Goal: Task Accomplishment & Management: Complete application form

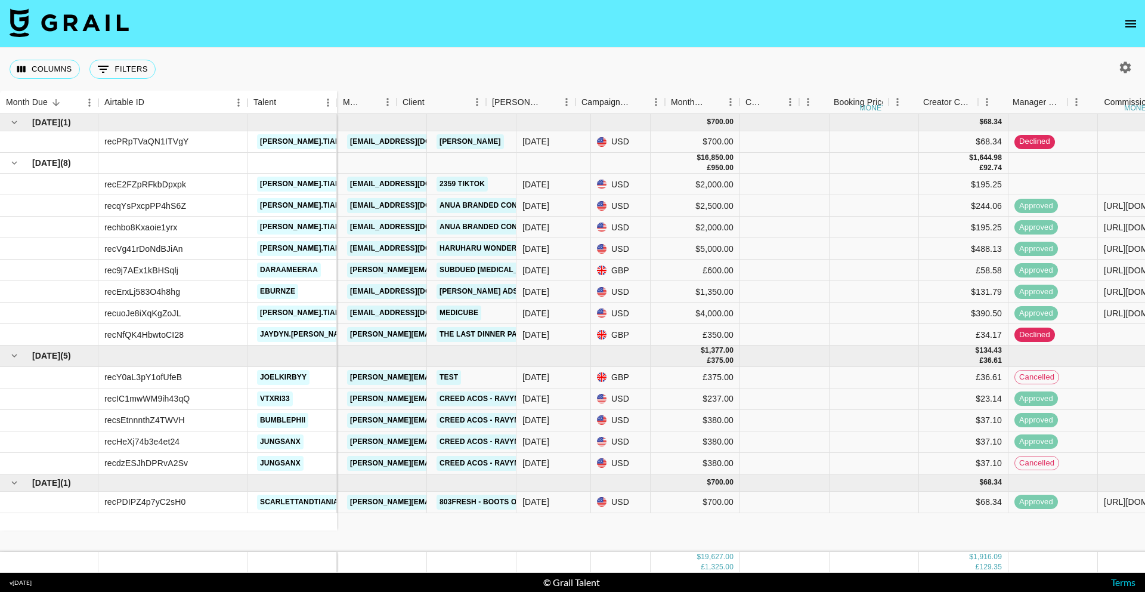
scroll to position [0, 352]
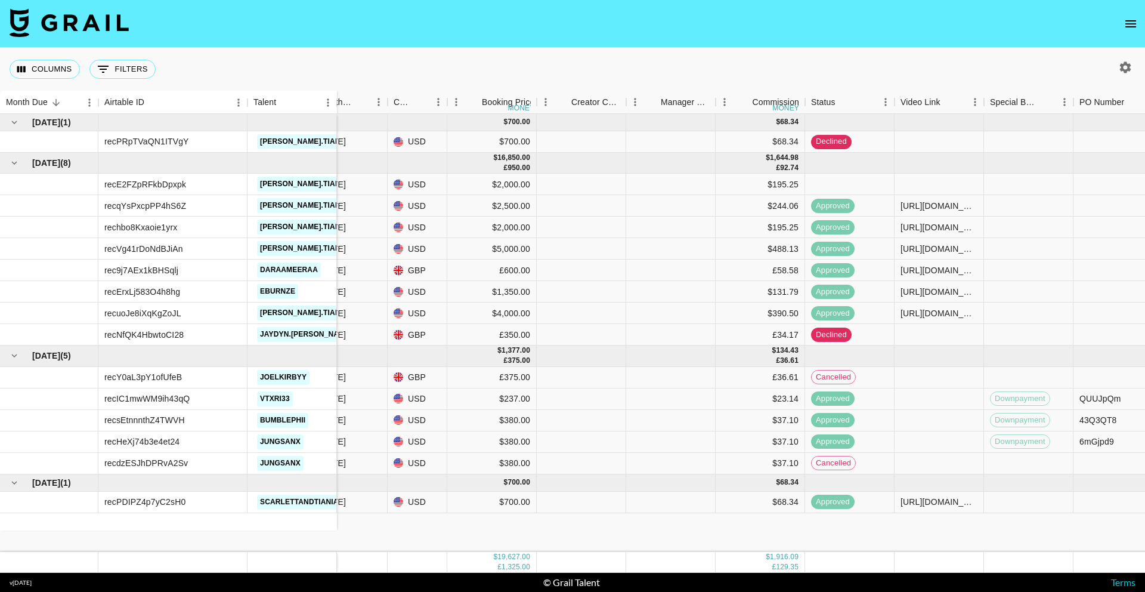
click at [1120, 24] on button "open drawer" at bounding box center [1131, 24] width 24 height 24
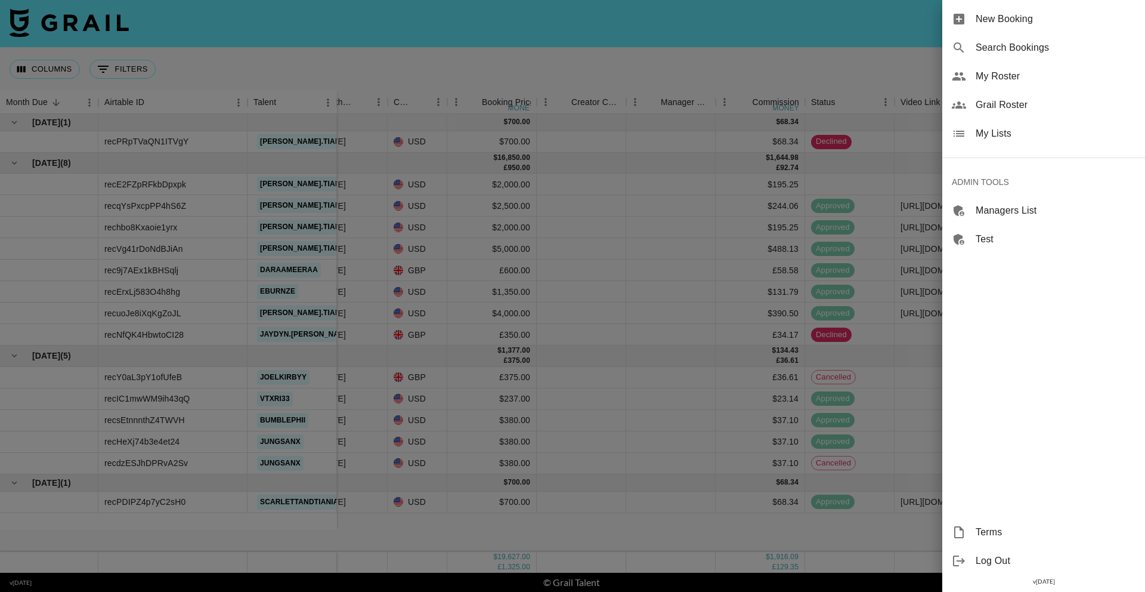
click at [1023, 50] on span "Search Bookings" at bounding box center [1056, 48] width 160 height 14
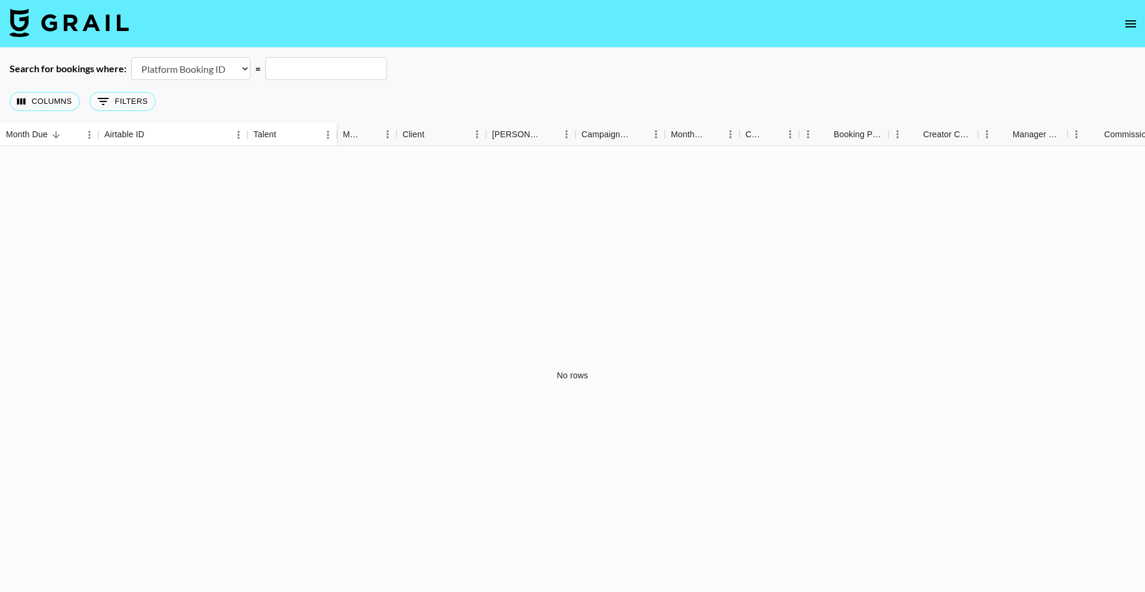
click at [171, 54] on main "Search for bookings where: Airtable Booking ID Platform Booking ID Platform Cam…" at bounding box center [572, 326] width 1145 height 557
click at [174, 63] on select "Airtable Booking ID Platform Booking ID Platform Campaign ID" at bounding box center [190, 68] width 119 height 23
select select "airtableId"
click at [323, 64] on input "text" at bounding box center [326, 68] width 122 height 23
paste input "recaqXZw8xI3g8Nve"
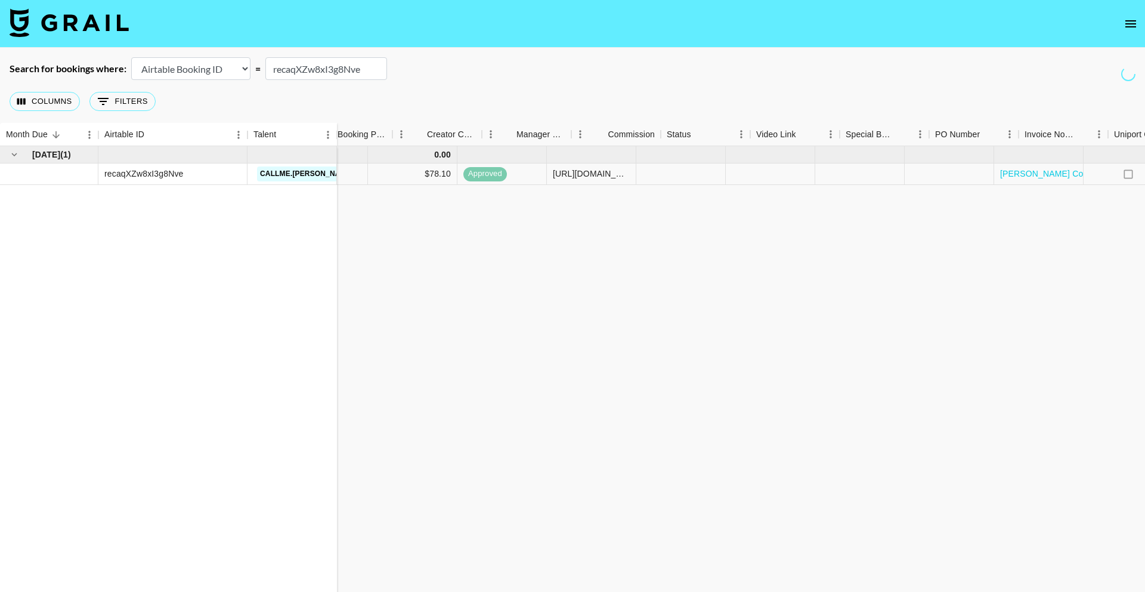
scroll to position [0, 954]
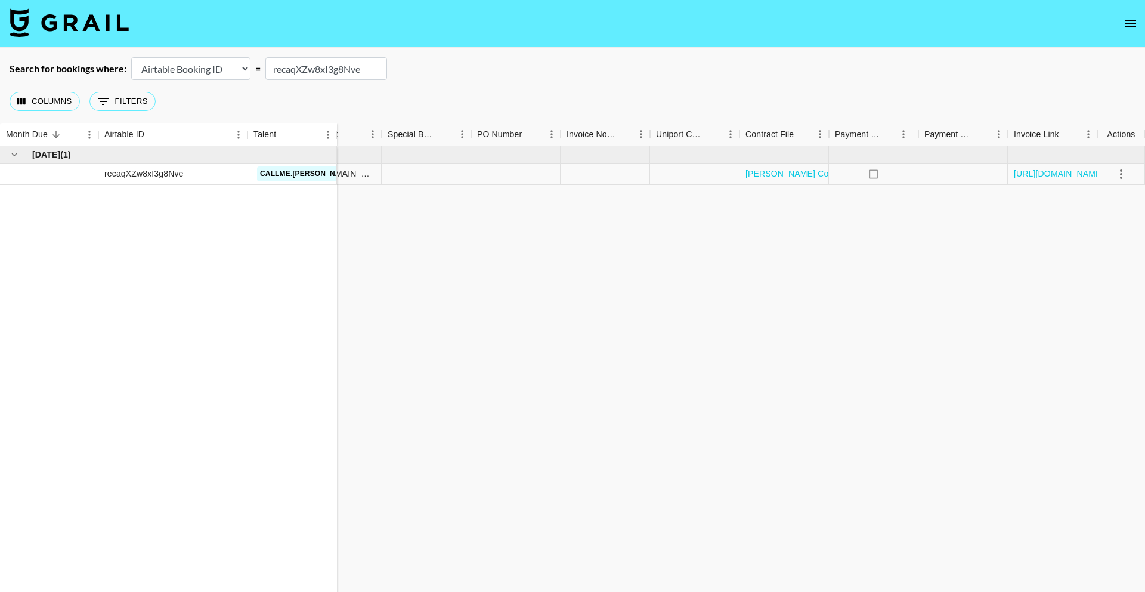
type input "recaqXZw8xI3g8Nve"
click at [1120, 173] on icon "select merge strategy" at bounding box center [1121, 174] width 14 height 14
click at [865, 219] on div "Jul '25 ( 1 ) recaqXZw8xI3g8Nve callme.robine 0.00 dilnasheen.batool@grail-tale…" at bounding box center [96, 375] width 2100 height 459
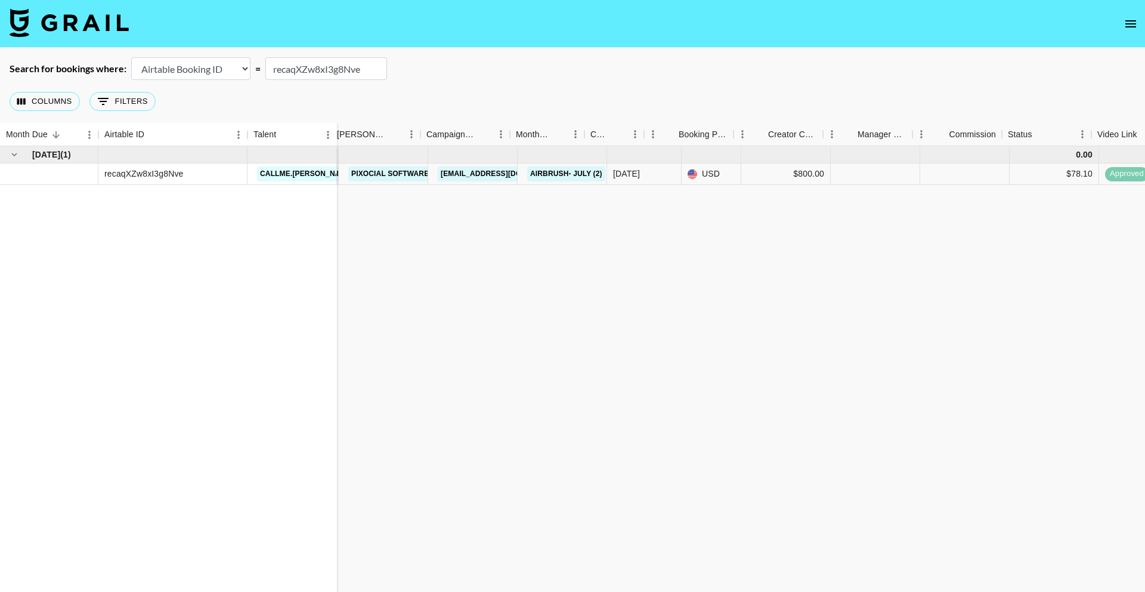
scroll to position [0, 0]
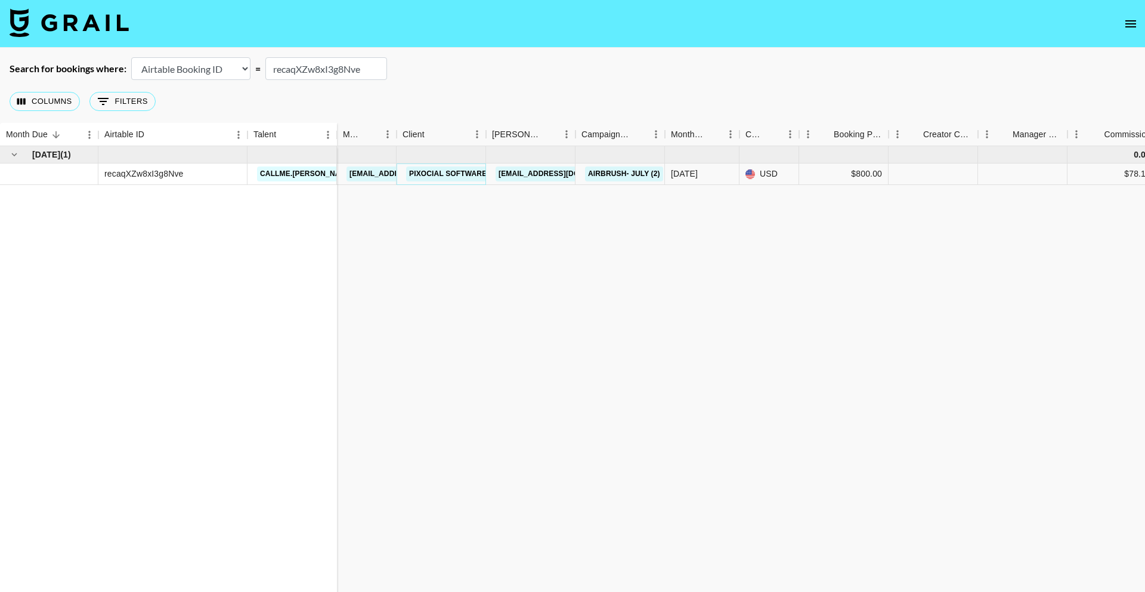
click at [443, 172] on link "Pixocial Software Limited" at bounding box center [463, 173] width 115 height 15
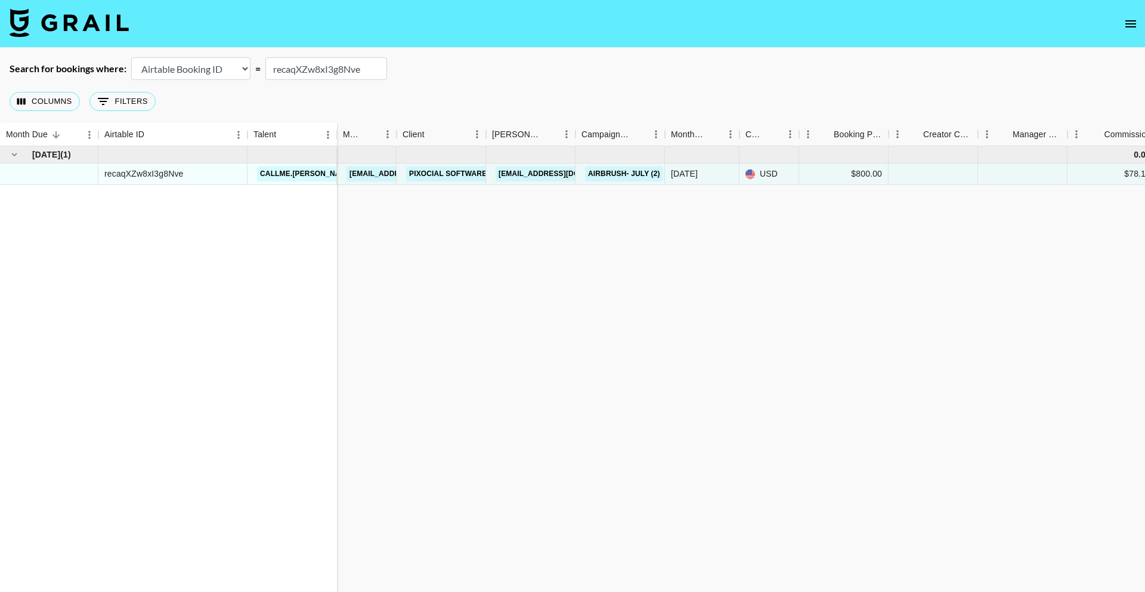
click at [1143, 23] on nav at bounding box center [572, 24] width 1145 height 48
click at [1139, 23] on button "open drawer" at bounding box center [1131, 24] width 24 height 24
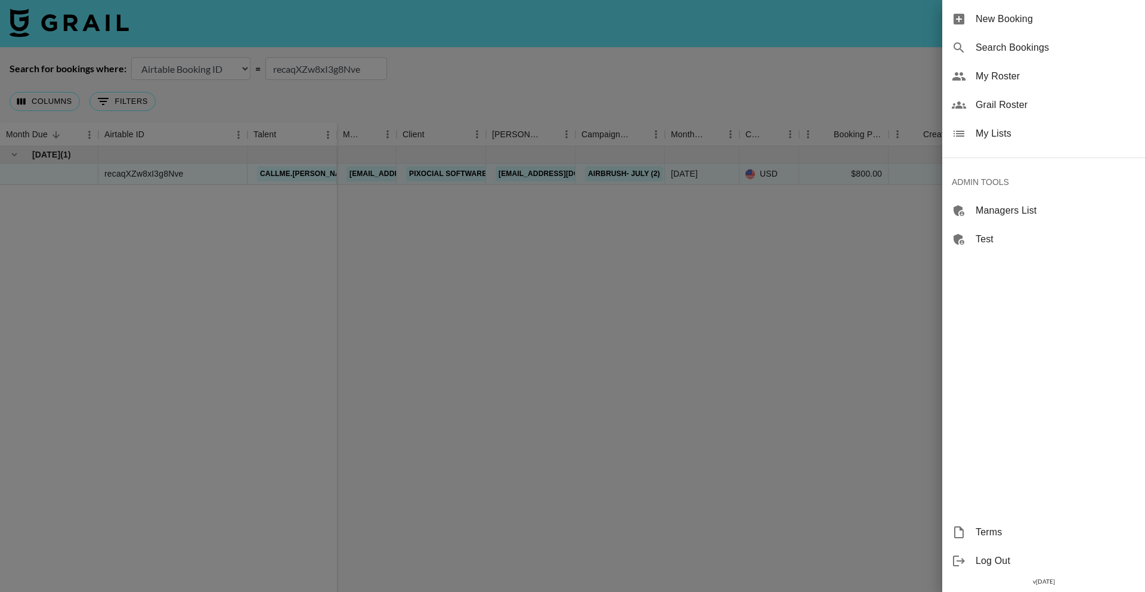
click at [1056, 53] on span "Search Bookings" at bounding box center [1056, 48] width 160 height 14
click at [990, 85] on div "My Roster" at bounding box center [1043, 76] width 203 height 29
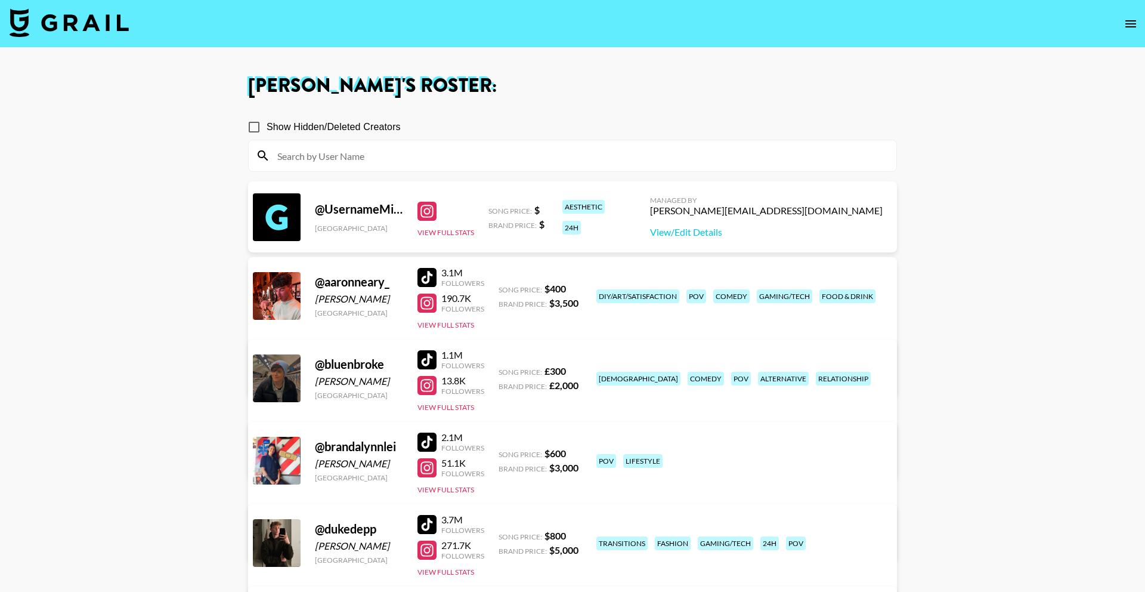
click at [1131, 27] on icon "open drawer" at bounding box center [1131, 23] width 11 height 7
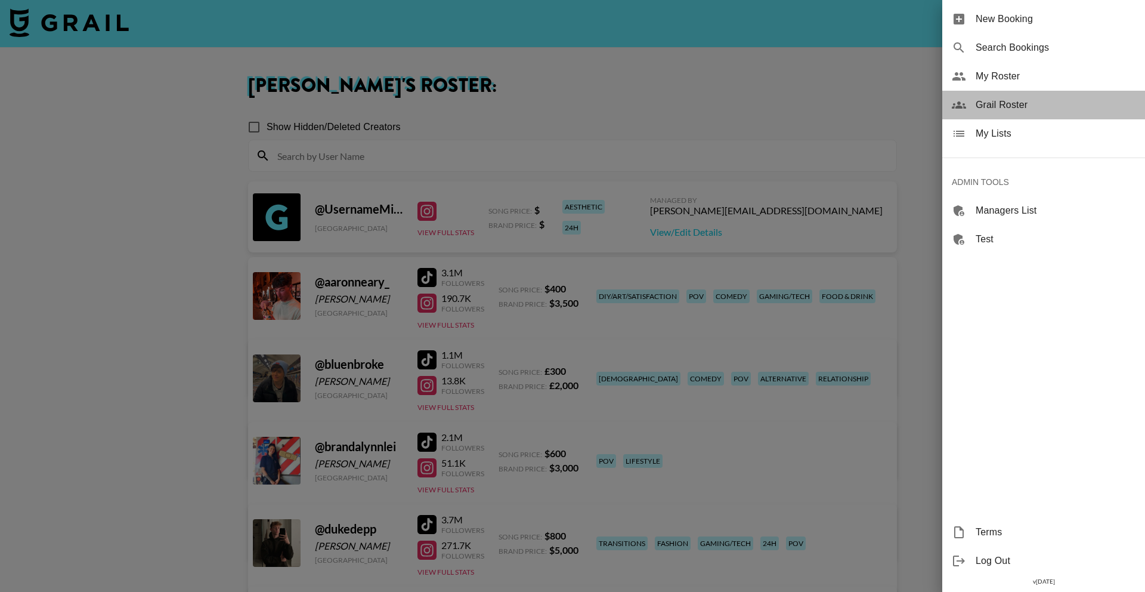
click at [1044, 101] on span "Grail Roster" at bounding box center [1056, 105] width 160 height 14
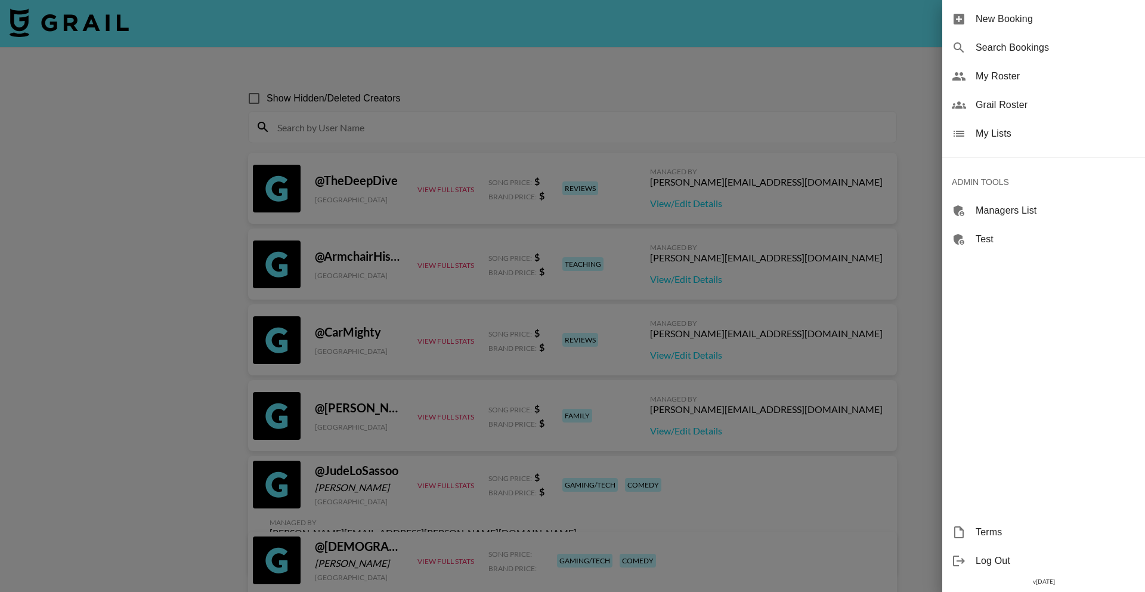
click at [387, 118] on div at bounding box center [572, 296] width 1145 height 592
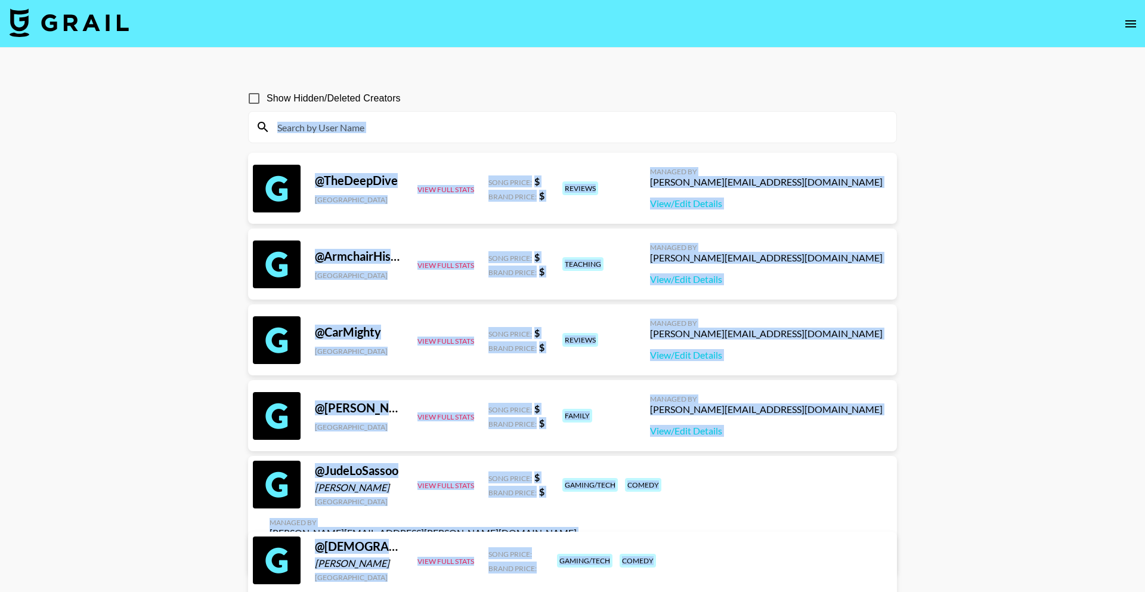
drag, startPoint x: 386, startPoint y: 129, endPoint x: 570, endPoint y: 44, distance: 202.5
click at [386, 129] on input at bounding box center [579, 127] width 619 height 19
paste input "185001"
click at [317, 125] on input "185001" at bounding box center [579, 127] width 619 height 19
click at [297, 129] on input "185001" at bounding box center [579, 127] width 619 height 19
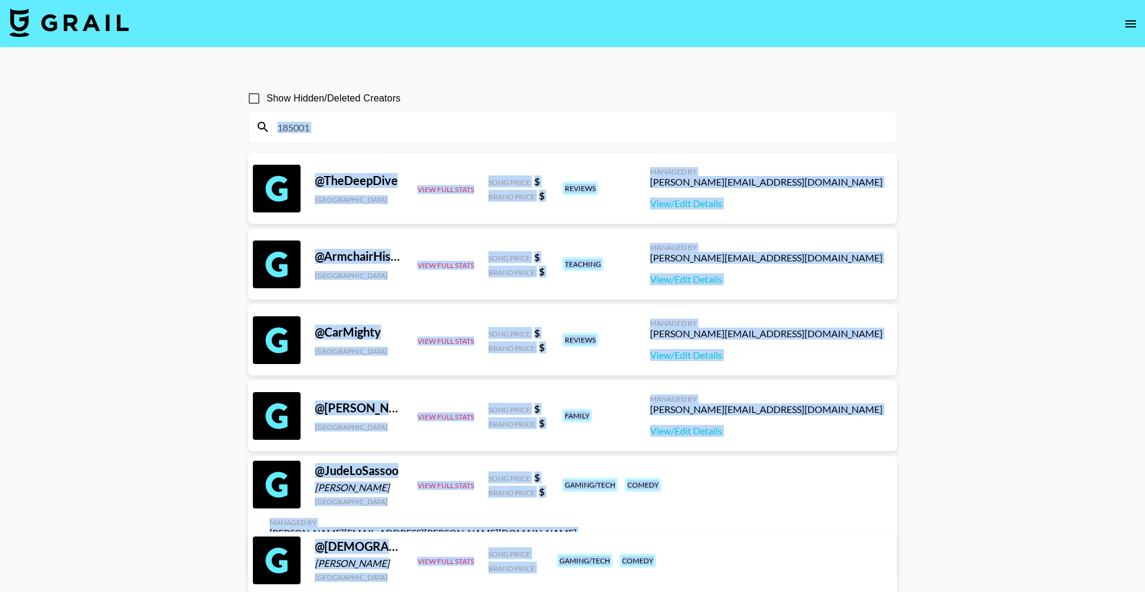
click at [297, 129] on input "185001" at bounding box center [579, 127] width 619 height 19
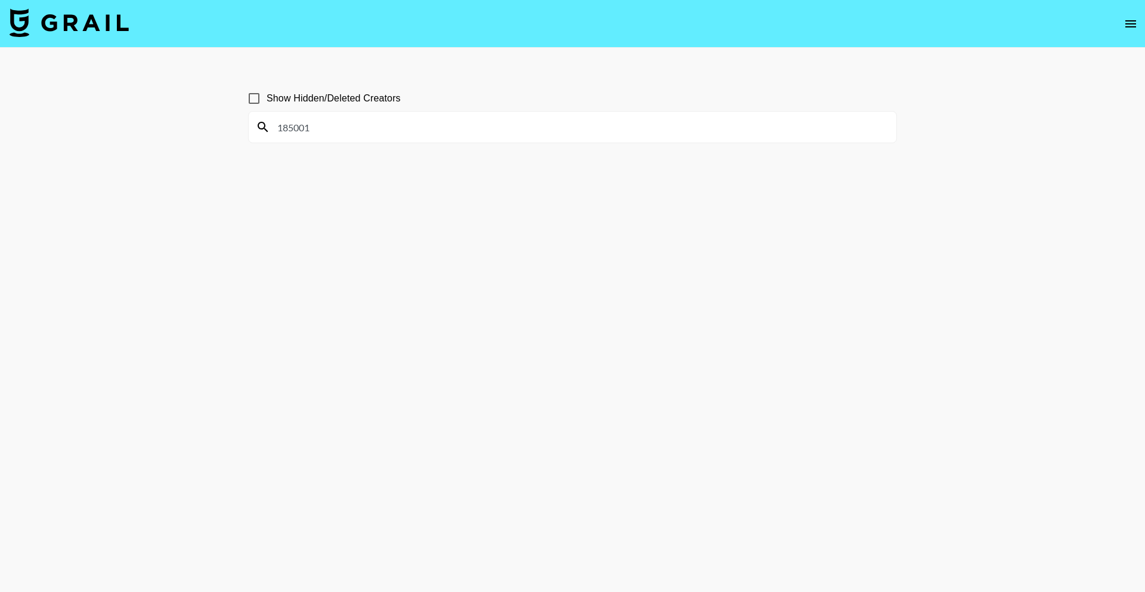
click at [573, 42] on nav at bounding box center [572, 24] width 1145 height 48
click at [345, 122] on input "185001" at bounding box center [579, 127] width 619 height 19
click at [346, 123] on input "185001" at bounding box center [579, 127] width 619 height 19
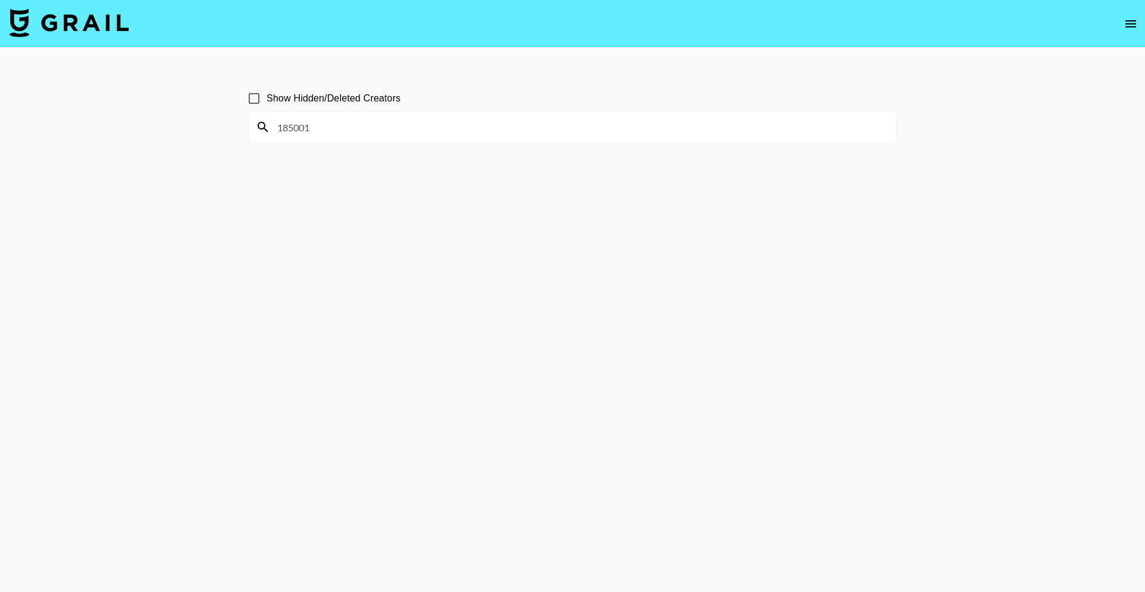
click at [345, 123] on input "185001" at bounding box center [579, 127] width 619 height 19
paste input "[DOMAIN_NAME]"
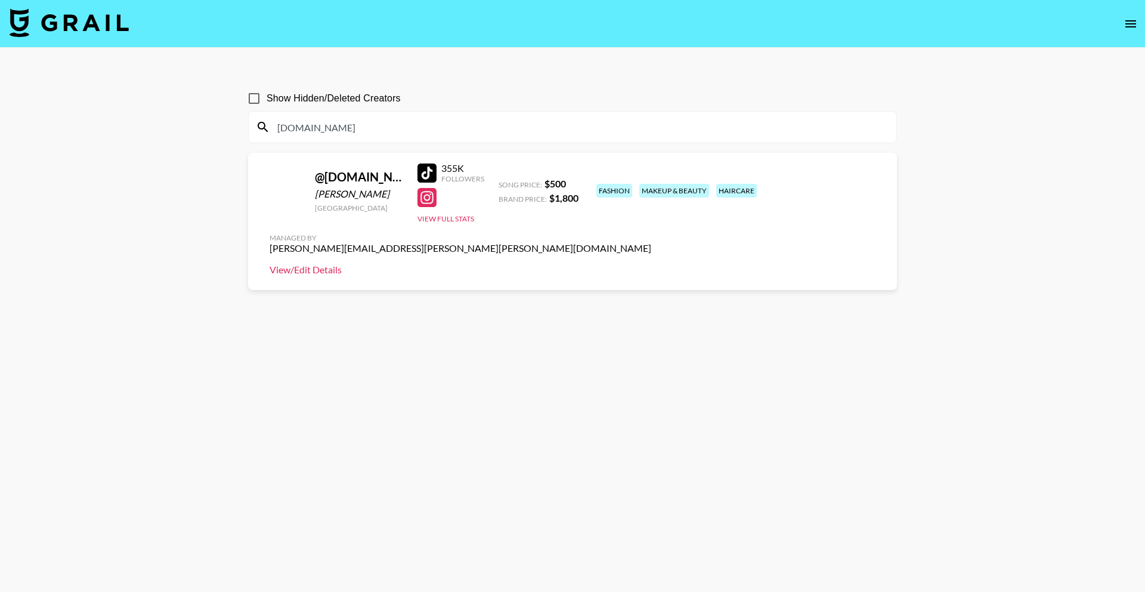
type input "[DOMAIN_NAME]"
click at [651, 264] on link "View/Edit Details" at bounding box center [461, 270] width 382 height 12
click at [1126, 22] on icon "open drawer" at bounding box center [1131, 24] width 14 height 14
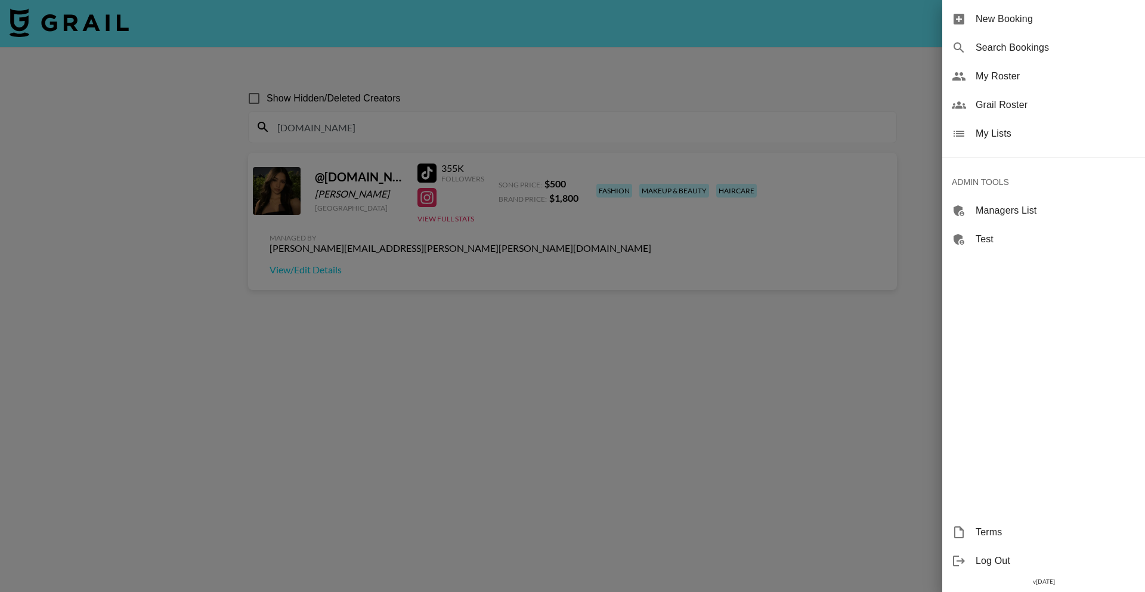
click at [1036, 20] on span "New Booking" at bounding box center [1056, 19] width 160 height 14
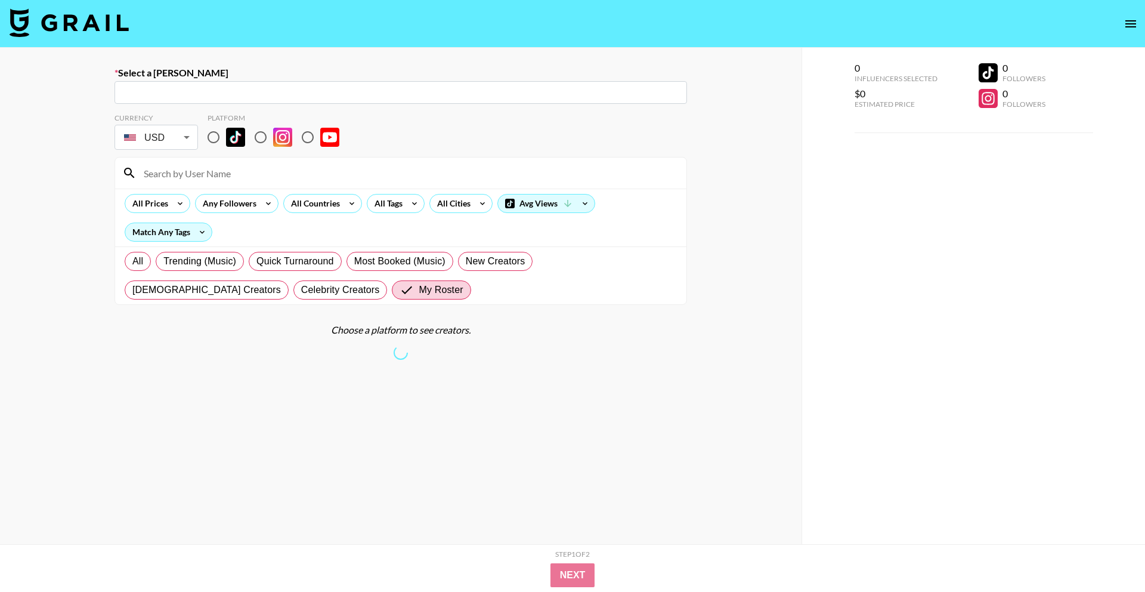
scroll to position [2, 0]
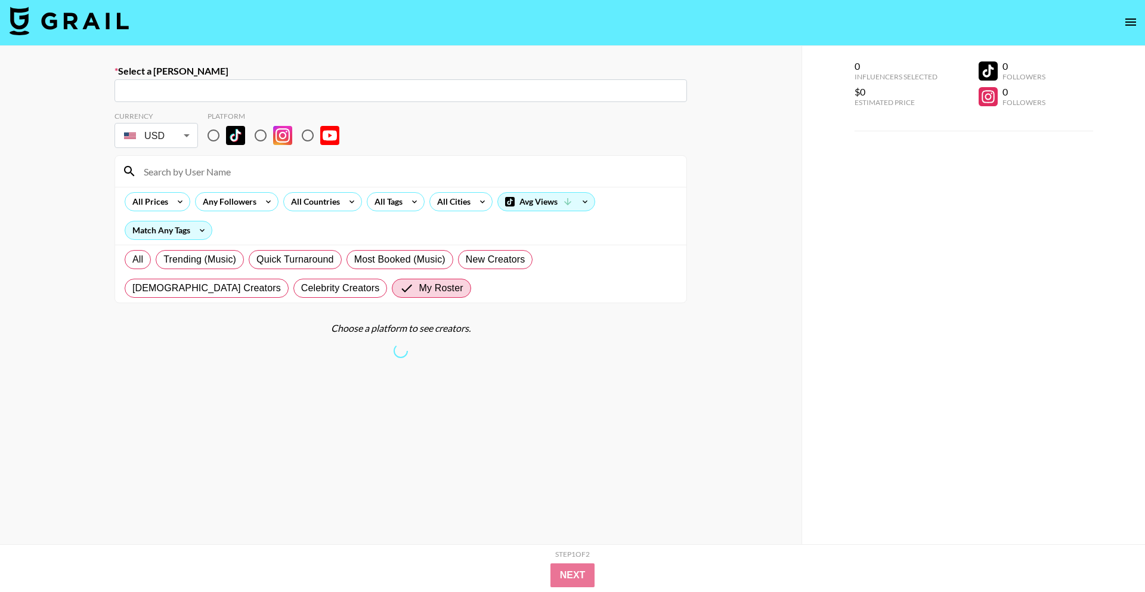
click at [214, 128] on input "radio" at bounding box center [213, 135] width 25 height 25
radio input "true"
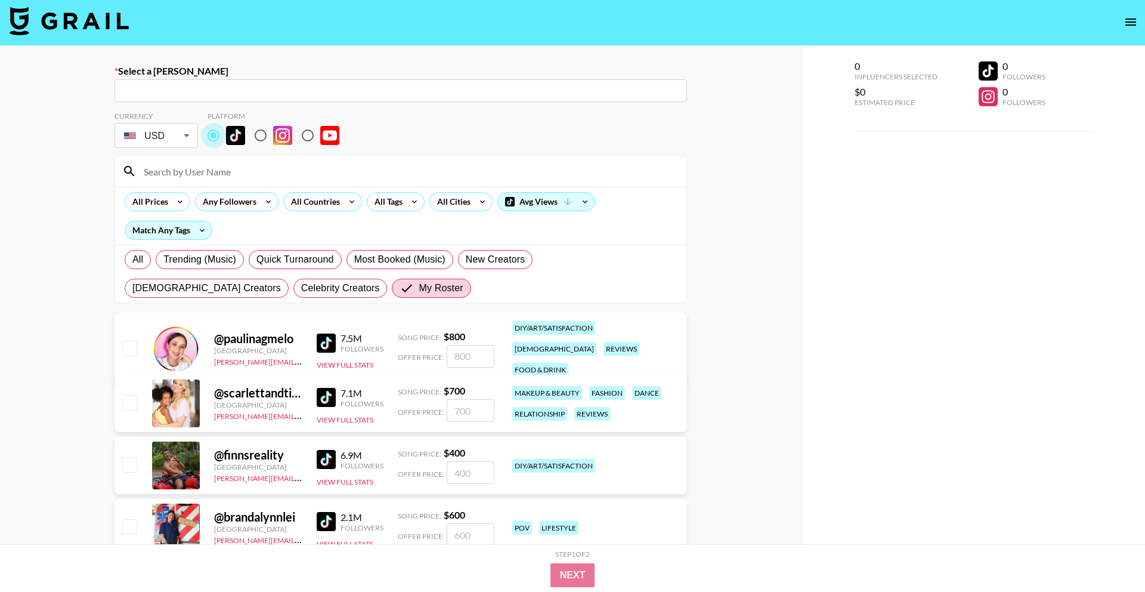
click at [214, 136] on input "radio" at bounding box center [213, 135] width 25 height 25
click at [208, 166] on input at bounding box center [408, 171] width 543 height 19
paste input "[DOMAIN_NAME]"
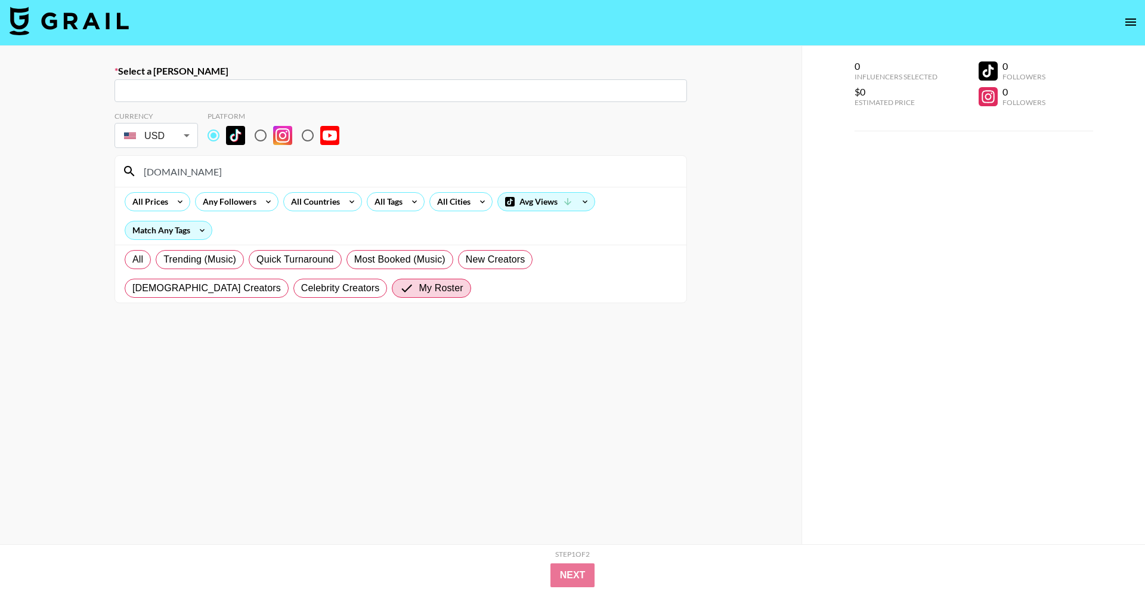
click at [225, 171] on input "[DOMAIN_NAME]" at bounding box center [408, 171] width 543 height 19
click at [226, 171] on input "[DOMAIN_NAME]" at bounding box center [408, 171] width 543 height 19
click at [168, 172] on input "msbrun" at bounding box center [408, 171] width 543 height 19
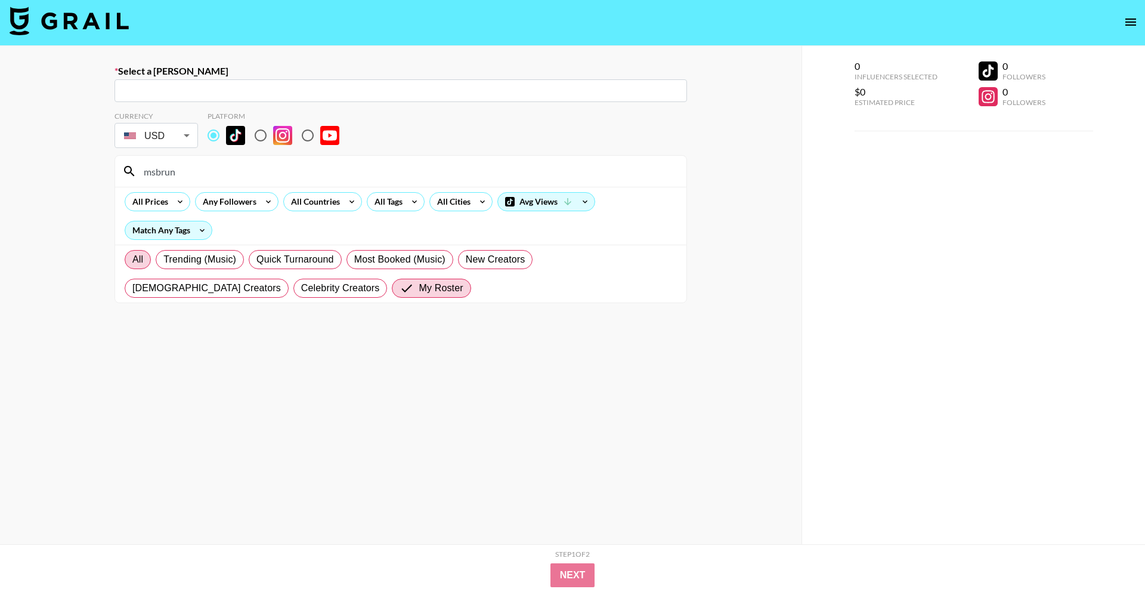
type input "msbrun"
click at [132, 259] on span "All" at bounding box center [137, 259] width 11 height 14
click at [132, 259] on input "All" at bounding box center [132, 259] width 0 height 0
radio input "true"
click at [163, 177] on input "msbrun" at bounding box center [408, 171] width 543 height 19
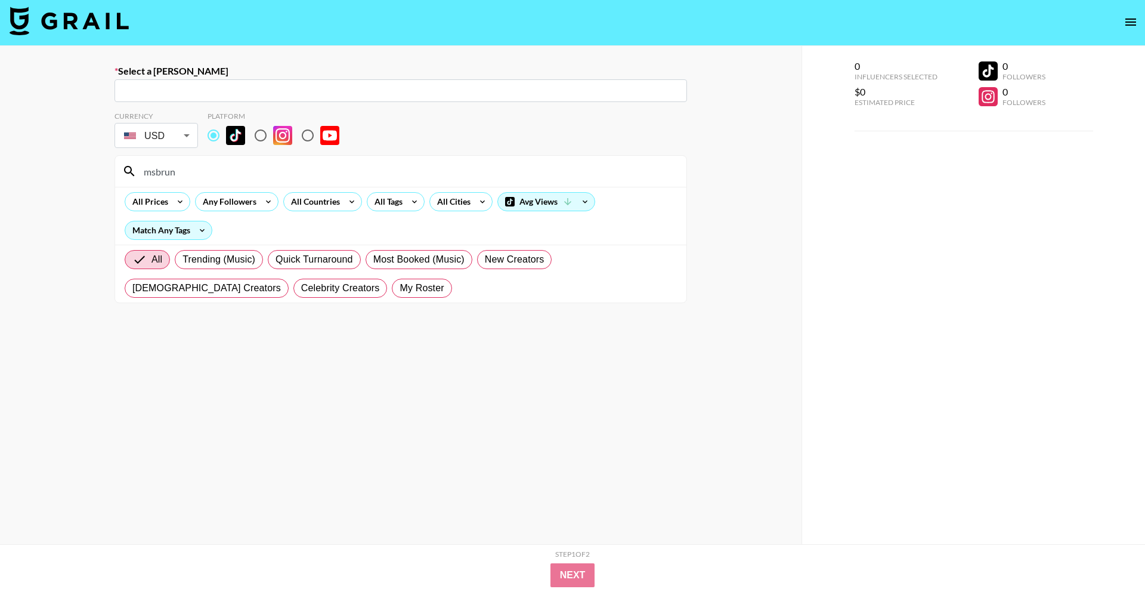
click at [163, 177] on input "msbrun" at bounding box center [408, 171] width 543 height 19
paste input "aryamshai.kh"
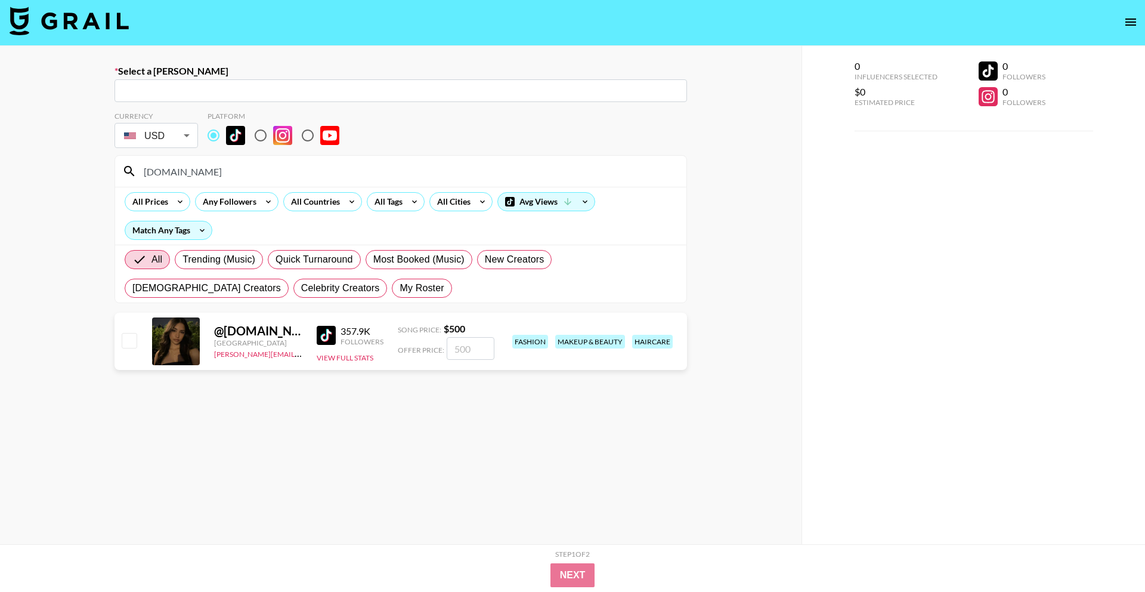
type input "[DOMAIN_NAME]"
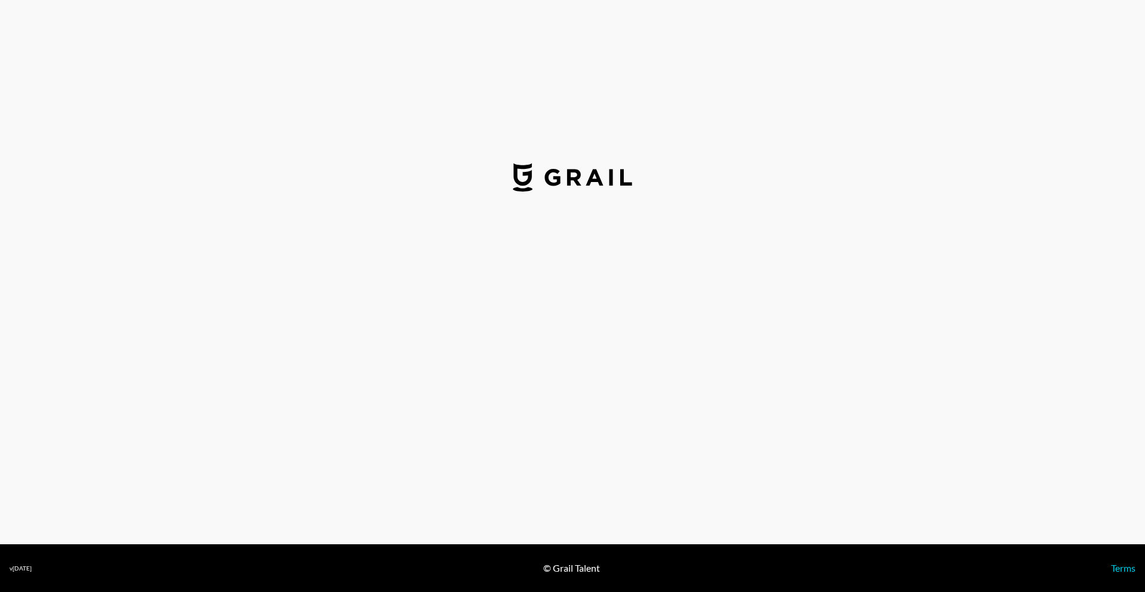
select select "USD"
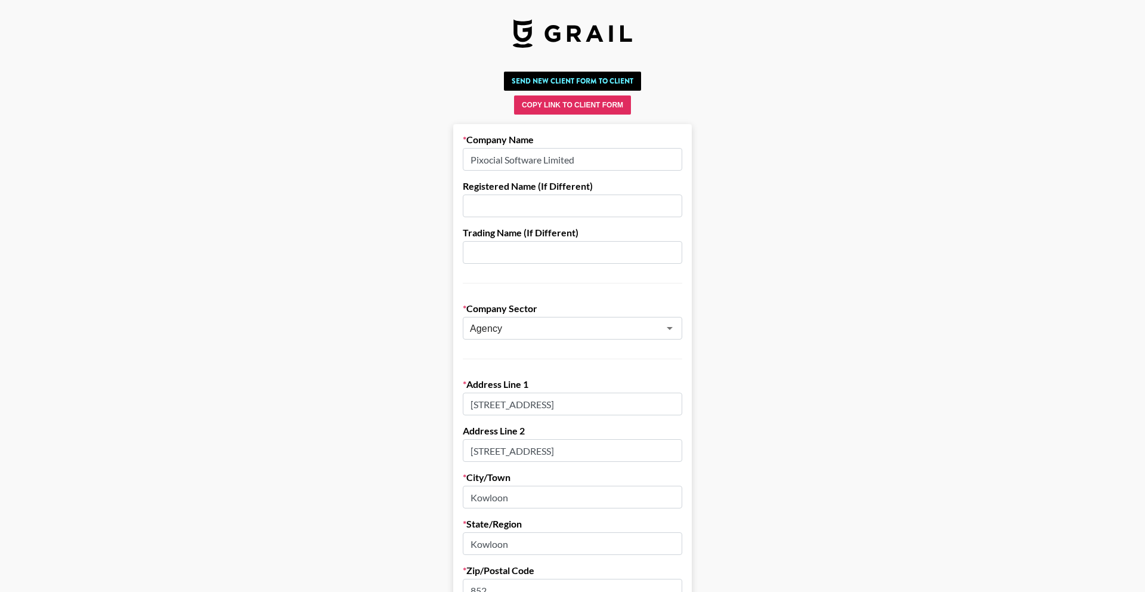
scroll to position [194, 0]
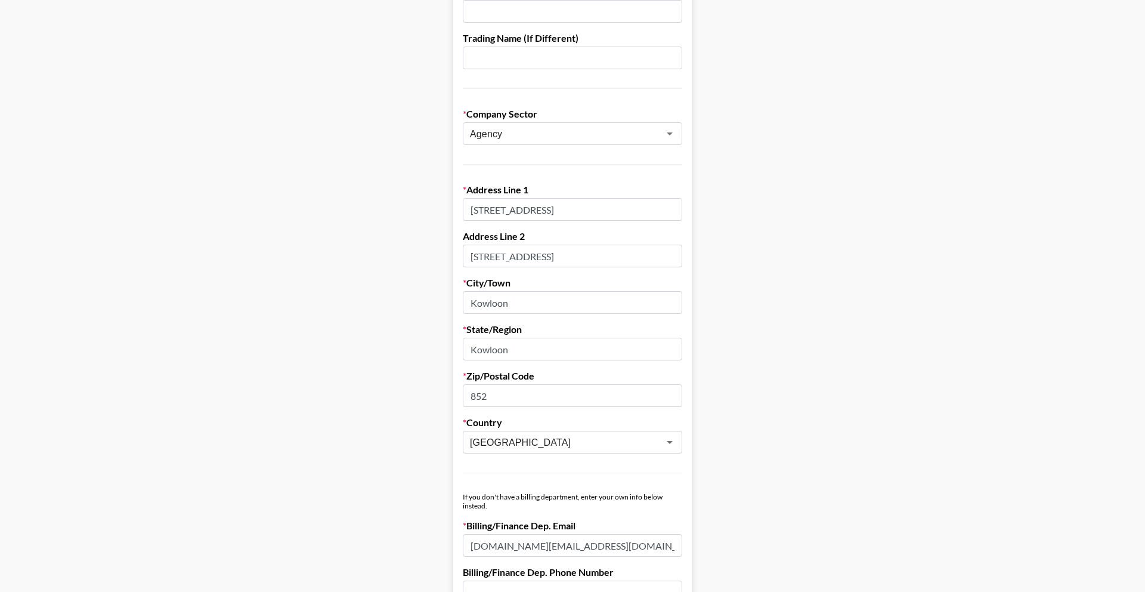
click at [530, 211] on input "[STREET_ADDRESS]" at bounding box center [572, 209] width 219 height 23
paste input "Unit 7702A, Level 77"
paste input "International Commerce Centre"
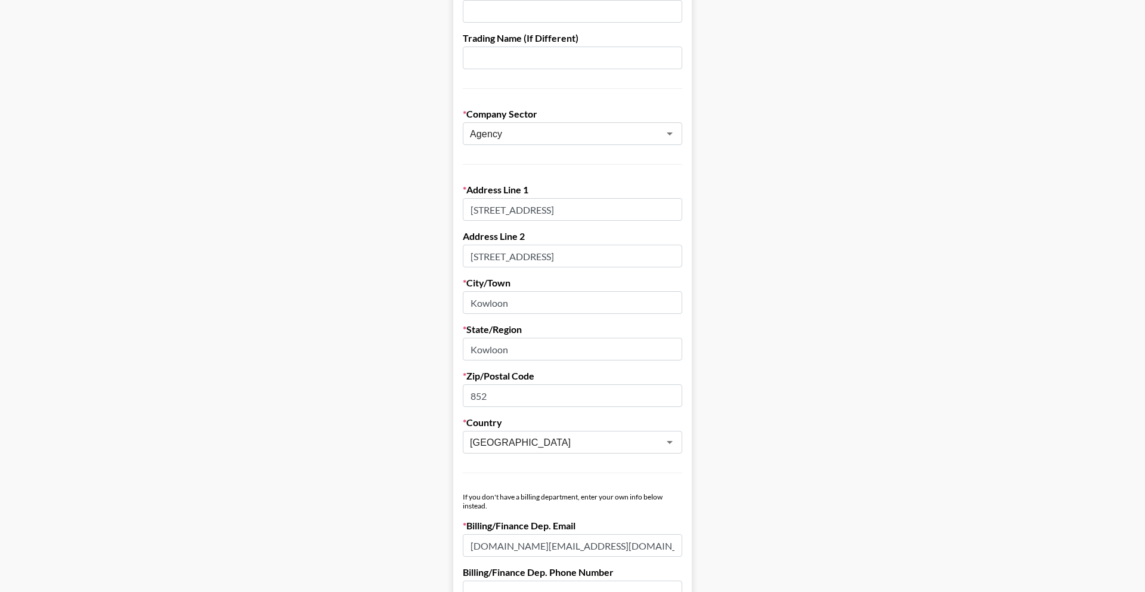
scroll to position [0, 20]
type input "Unit 7702A, Level 77, International Commerce Centre"
click at [759, 240] on main "Send New Client Form to Client Copy Link to Client Form Company Name Pixocial S…" at bounding box center [573, 498] width 1126 height 1253
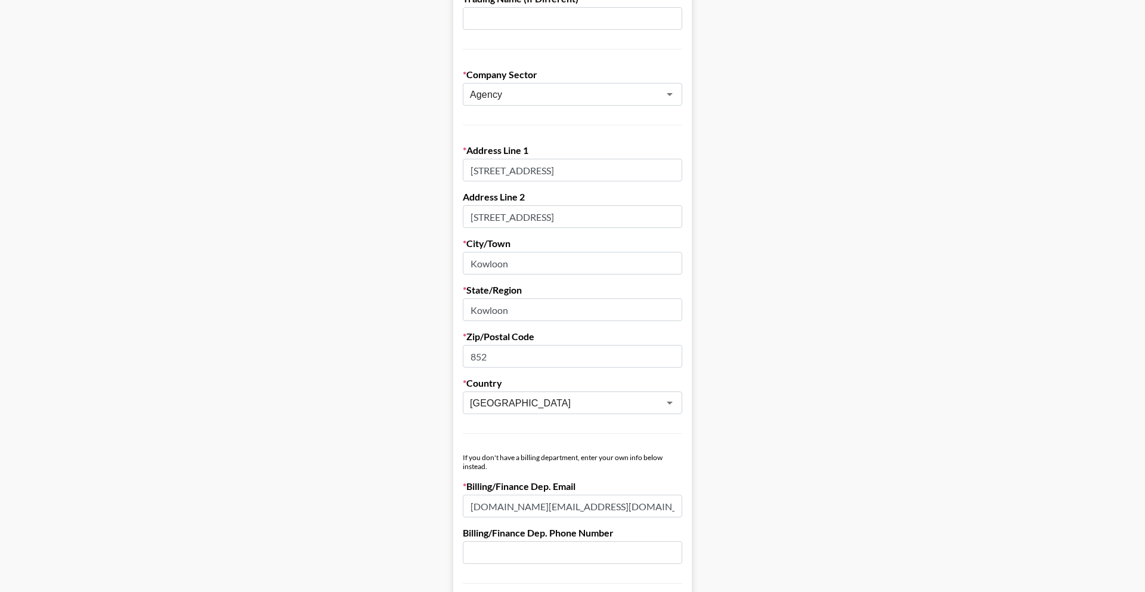
scroll to position [771, 0]
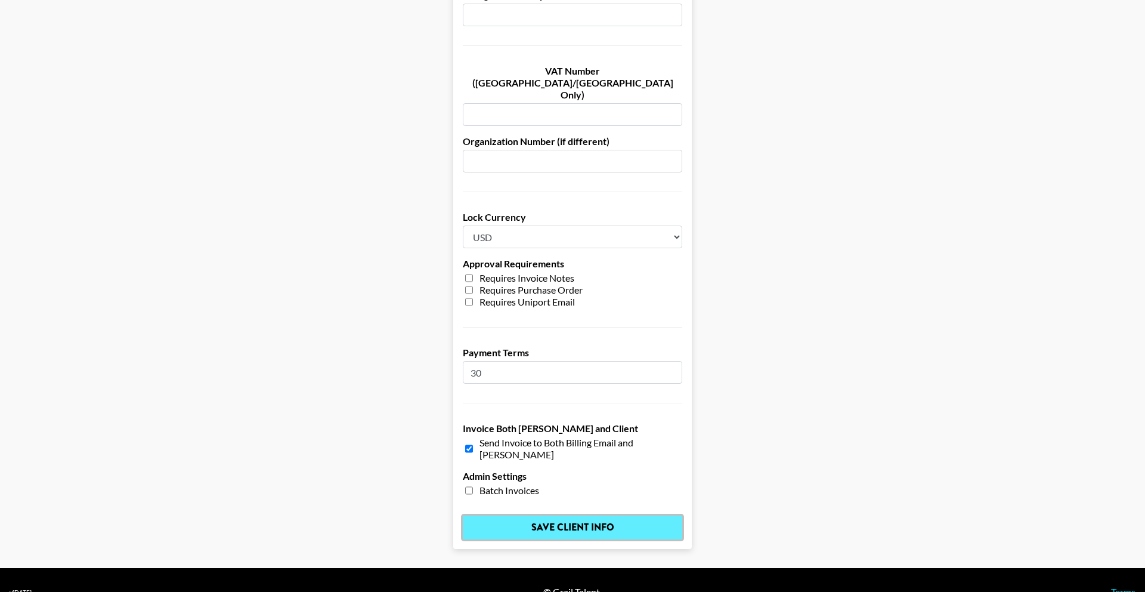
click at [559, 515] on input "Save Client Info" at bounding box center [572, 527] width 219 height 24
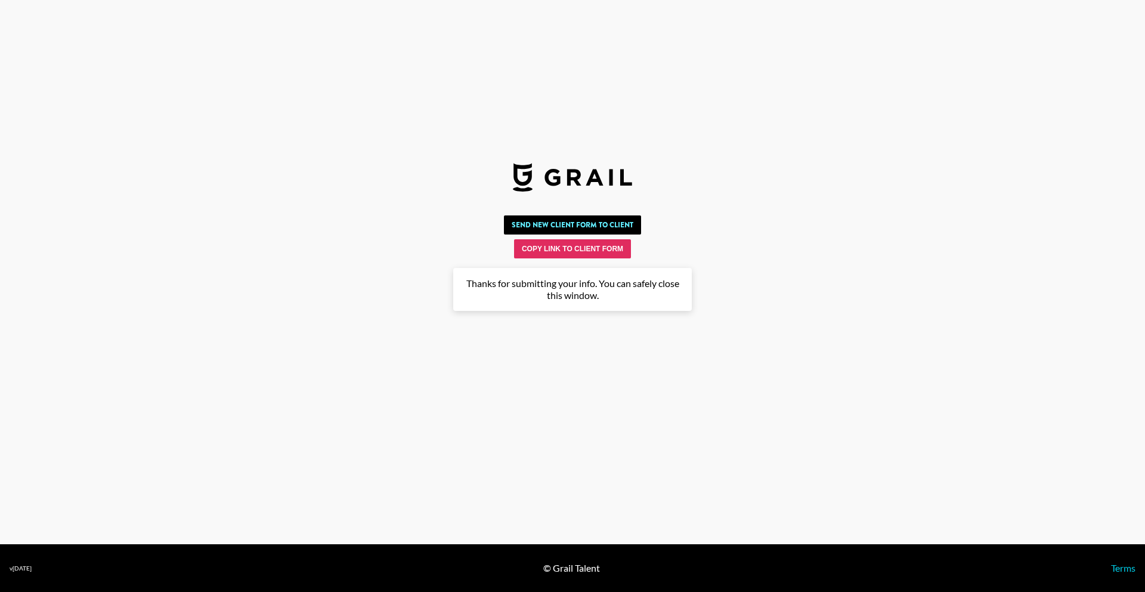
scroll to position [0, 0]
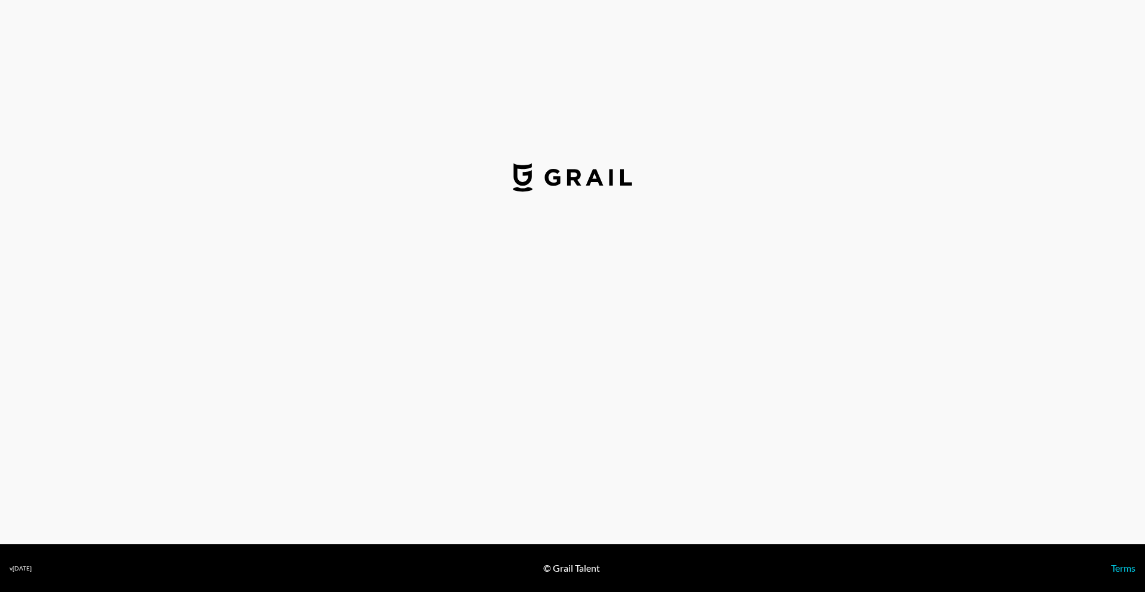
select select "USD"
